Goal: Find specific page/section: Find specific page/section

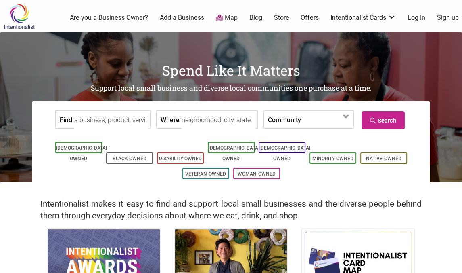
click at [234, 16] on link "Map" at bounding box center [227, 17] width 22 height 9
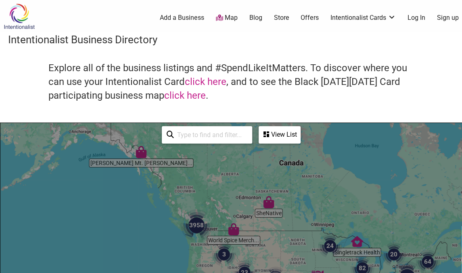
click at [233, 136] on input "search" at bounding box center [211, 135] width 74 height 16
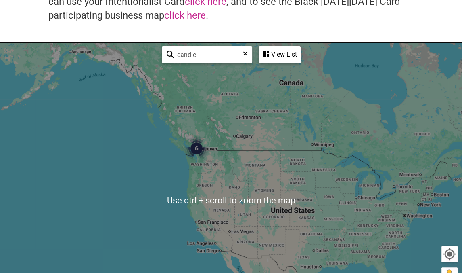
scroll to position [81, 0]
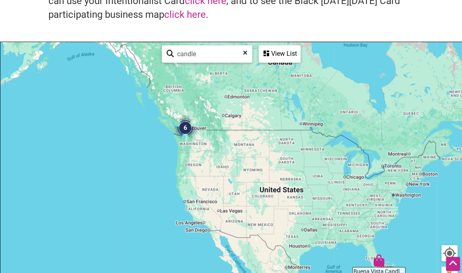
click at [189, 130] on img "6" at bounding box center [185, 128] width 24 height 24
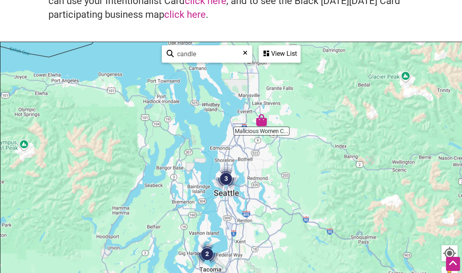
click at [214, 178] on img "3" at bounding box center [226, 178] width 24 height 24
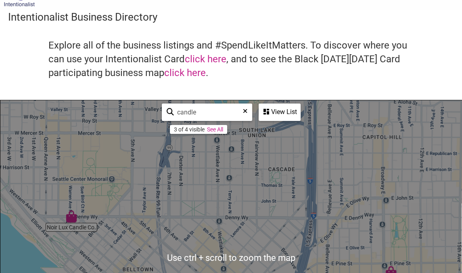
scroll to position [0, 0]
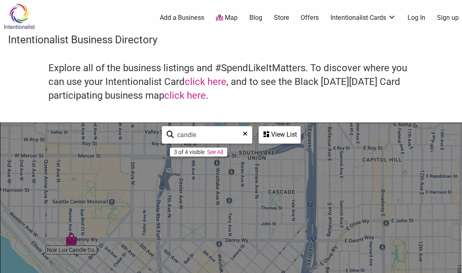
drag, startPoint x: 136, startPoint y: 136, endPoint x: 131, endPoint y: 136, distance: 5.3
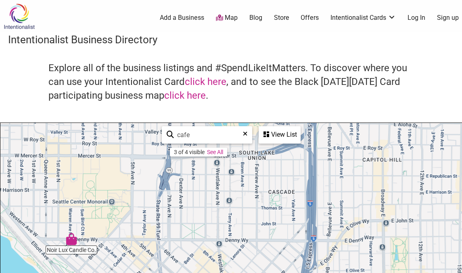
type input "cafe"
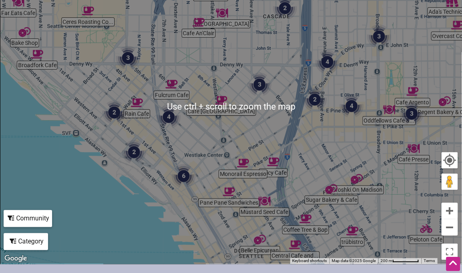
scroll to position [81, 0]
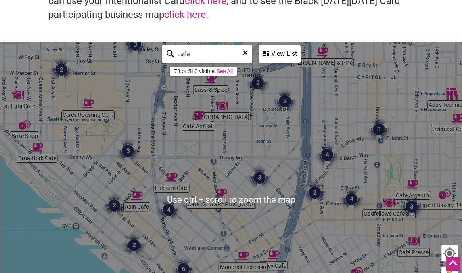
click at [142, 126] on div "To navigate, press the arrow keys." at bounding box center [231, 199] width 462 height 314
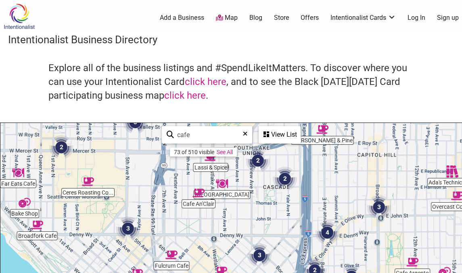
scroll to position [40, 0]
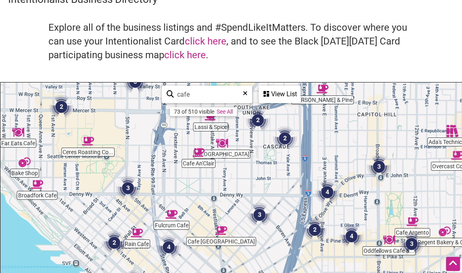
click at [284, 93] on div "View List" at bounding box center [280, 93] width 40 height 15
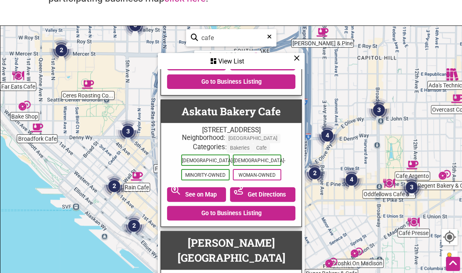
scroll to position [81, 0]
